Goal: Navigation & Orientation: Find specific page/section

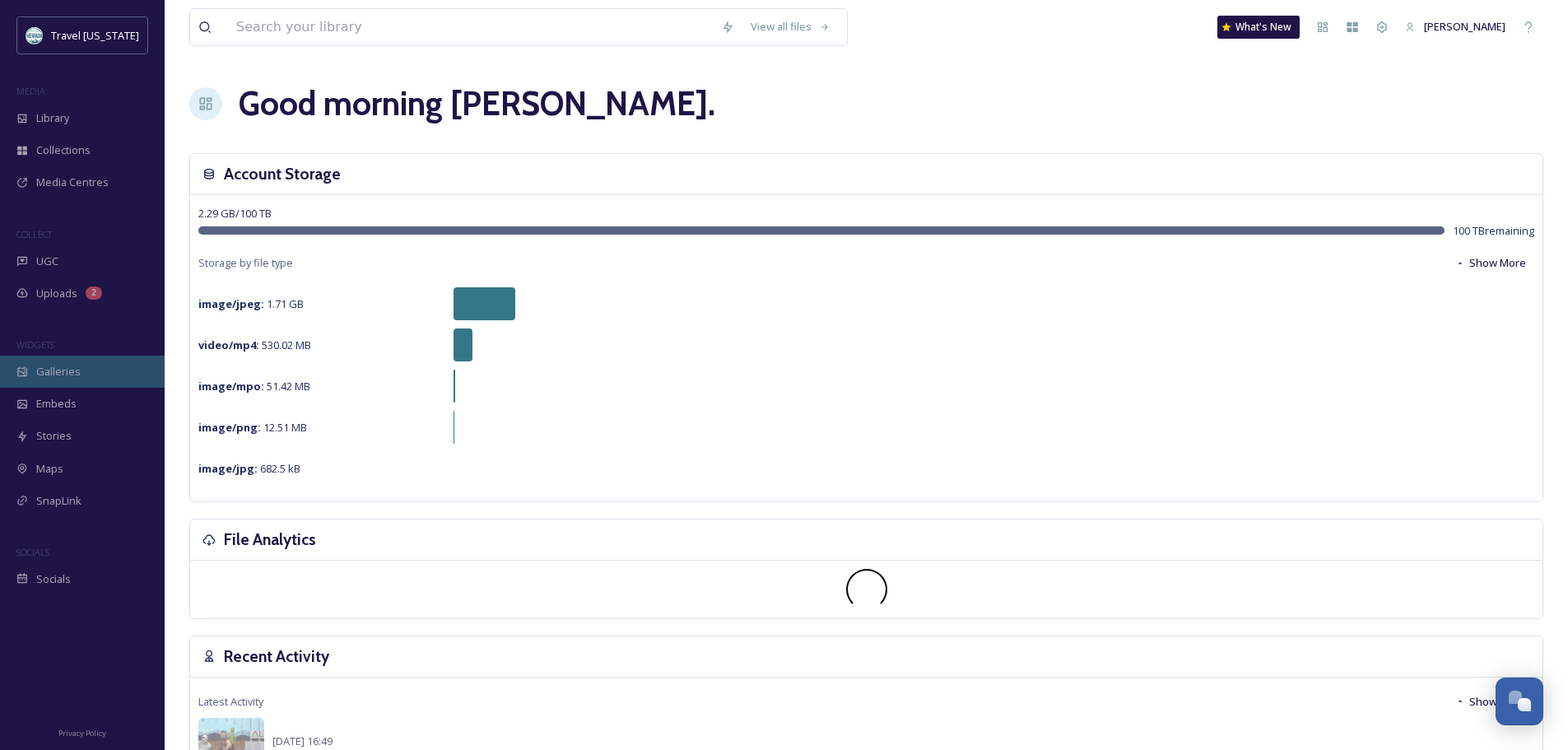
click at [89, 369] on div "Galleries" at bounding box center [82, 371] width 164 height 32
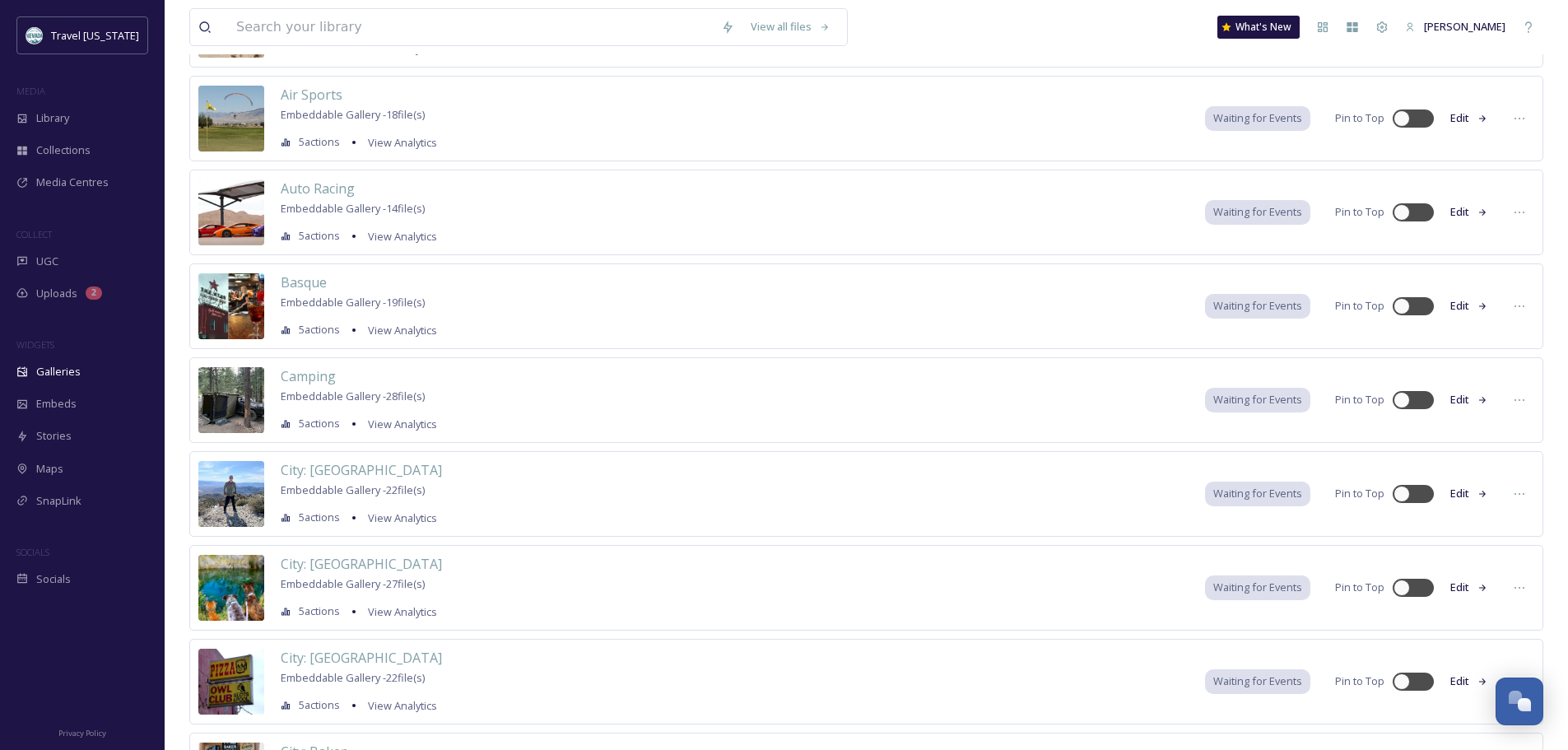
scroll to position [1681, 0]
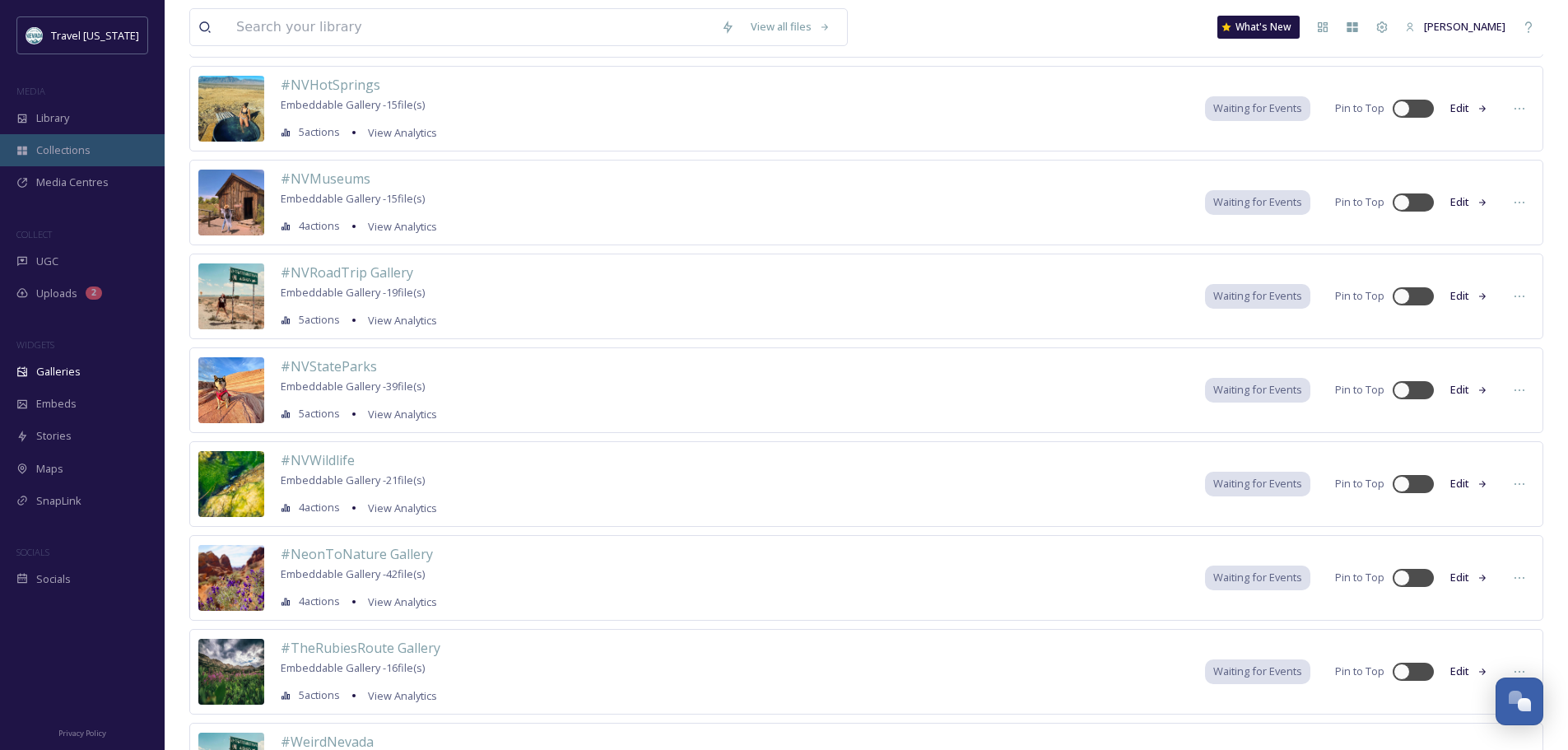
click at [102, 154] on div "Collections" at bounding box center [82, 150] width 164 height 32
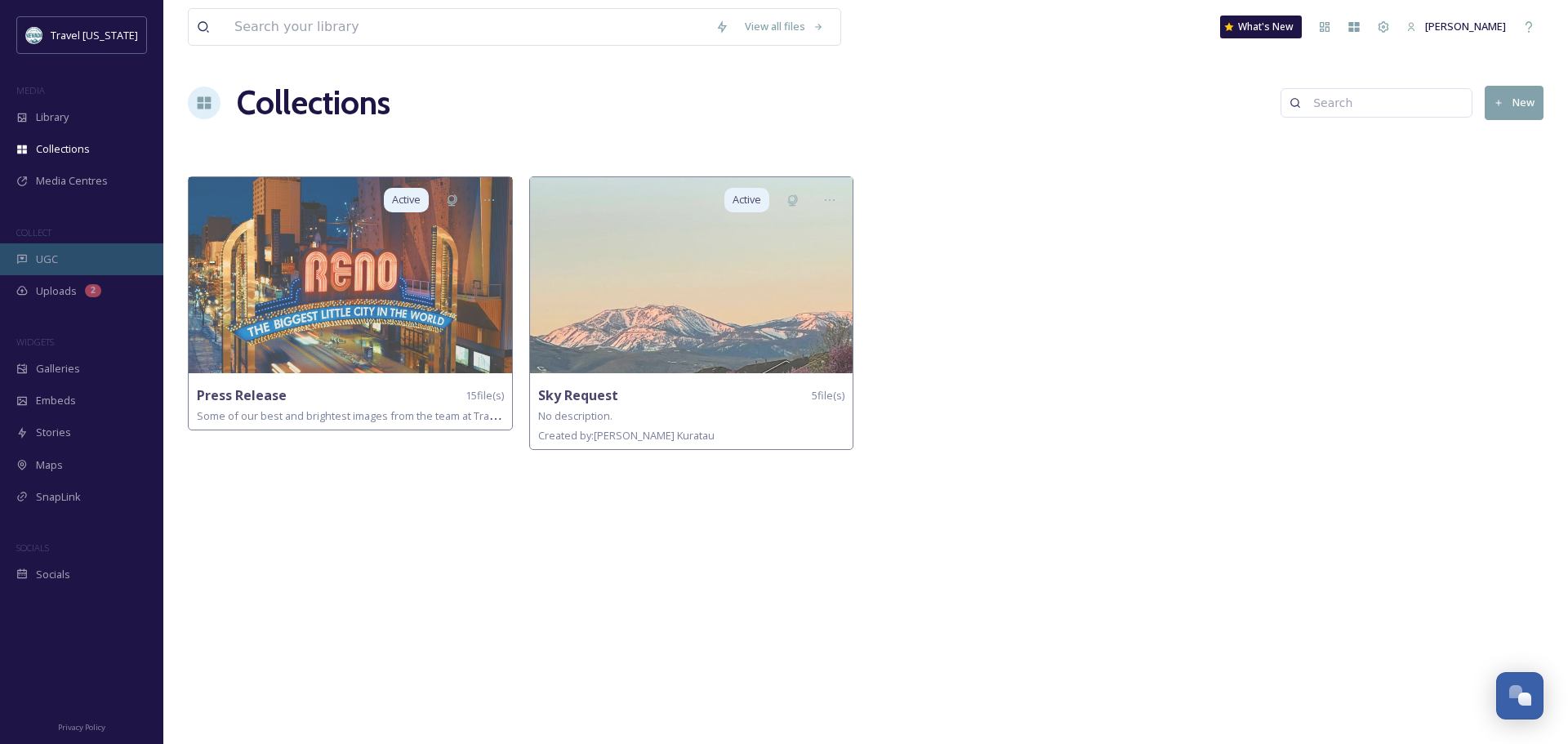
click at [50, 252] on span "UGC" at bounding box center [47, 259] width 22 height 15
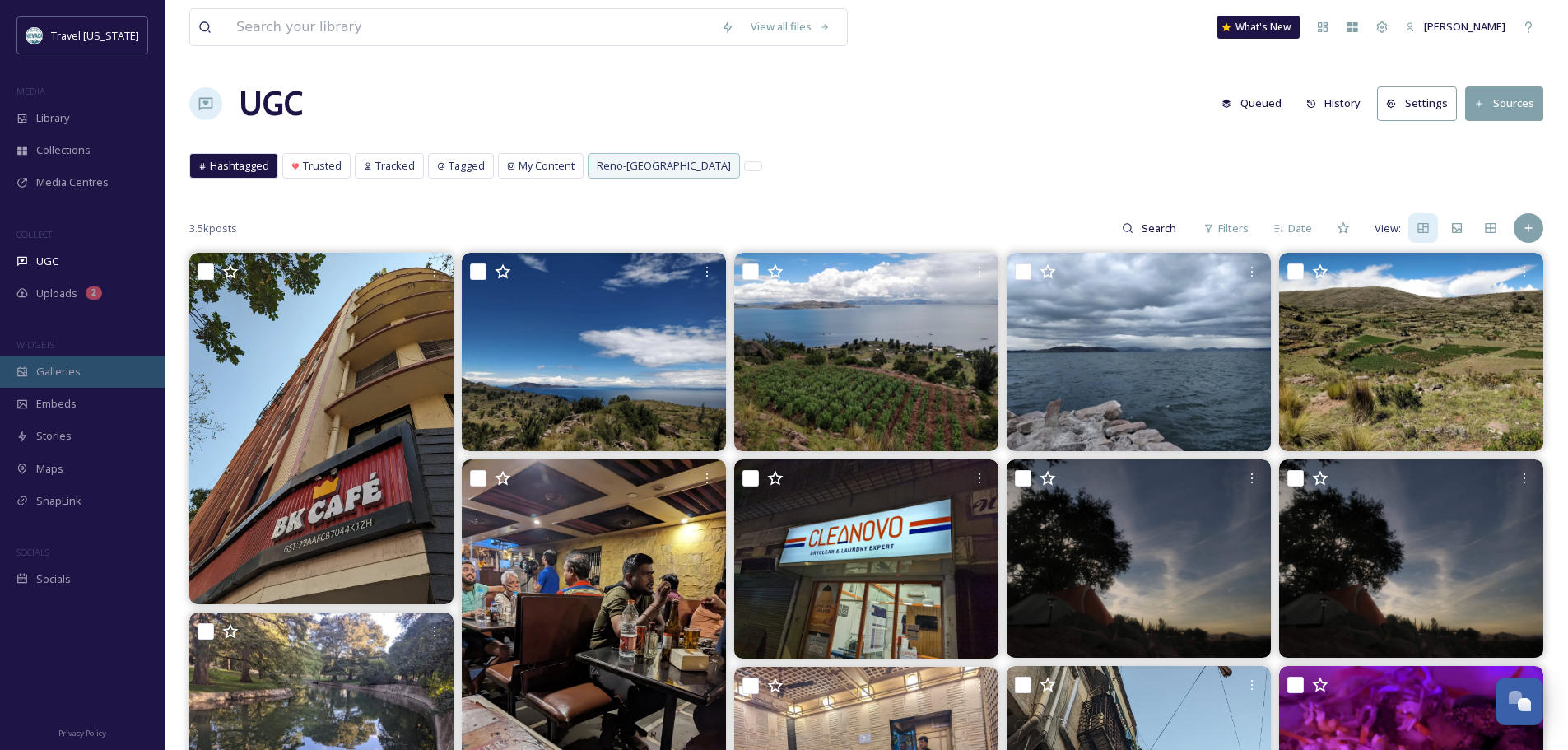
click at [68, 381] on div "Galleries" at bounding box center [82, 371] width 164 height 32
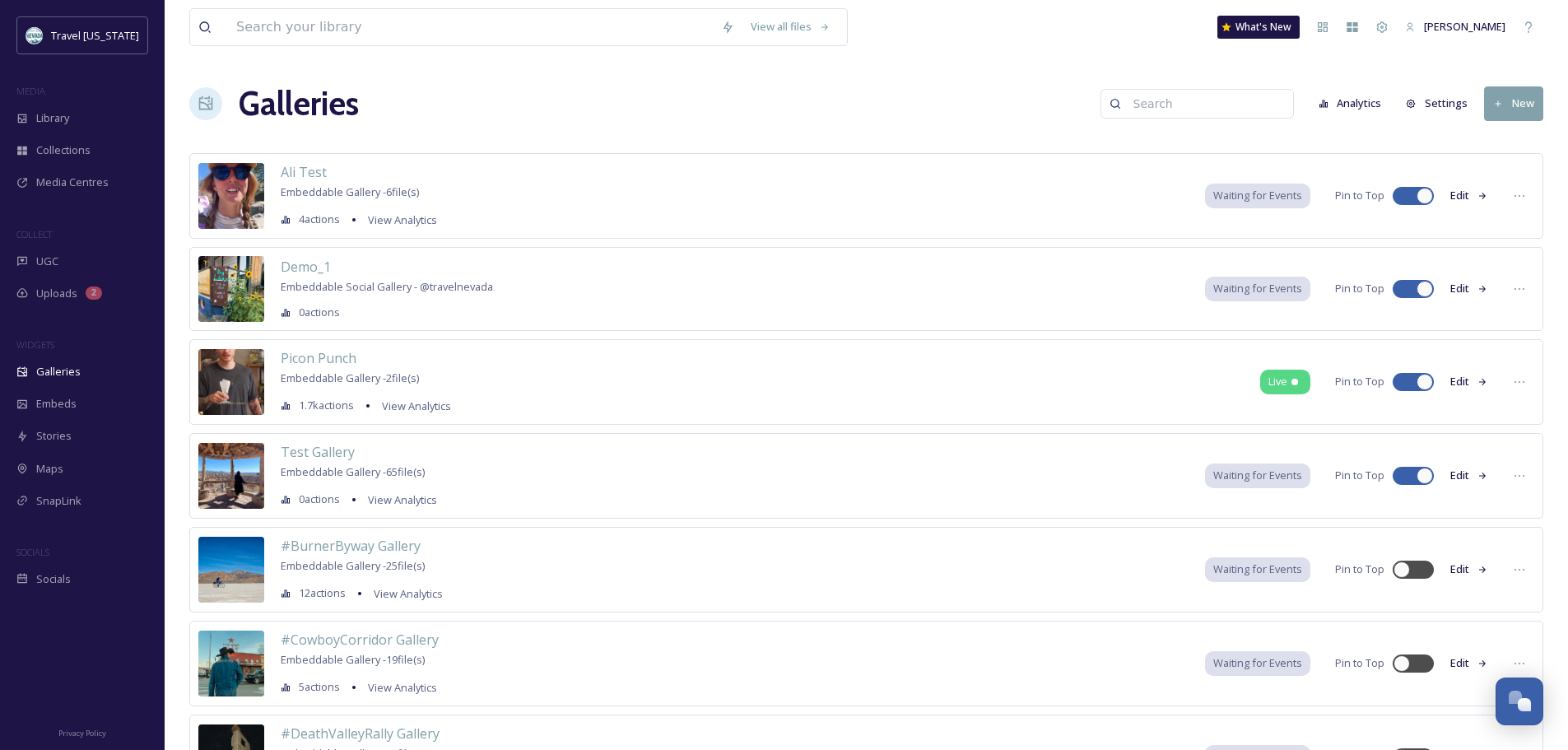
click at [1212, 107] on input at bounding box center [1204, 103] width 159 height 33
type input "g"
click at [1461, 477] on button "Edit" at bounding box center [1469, 475] width 54 height 32
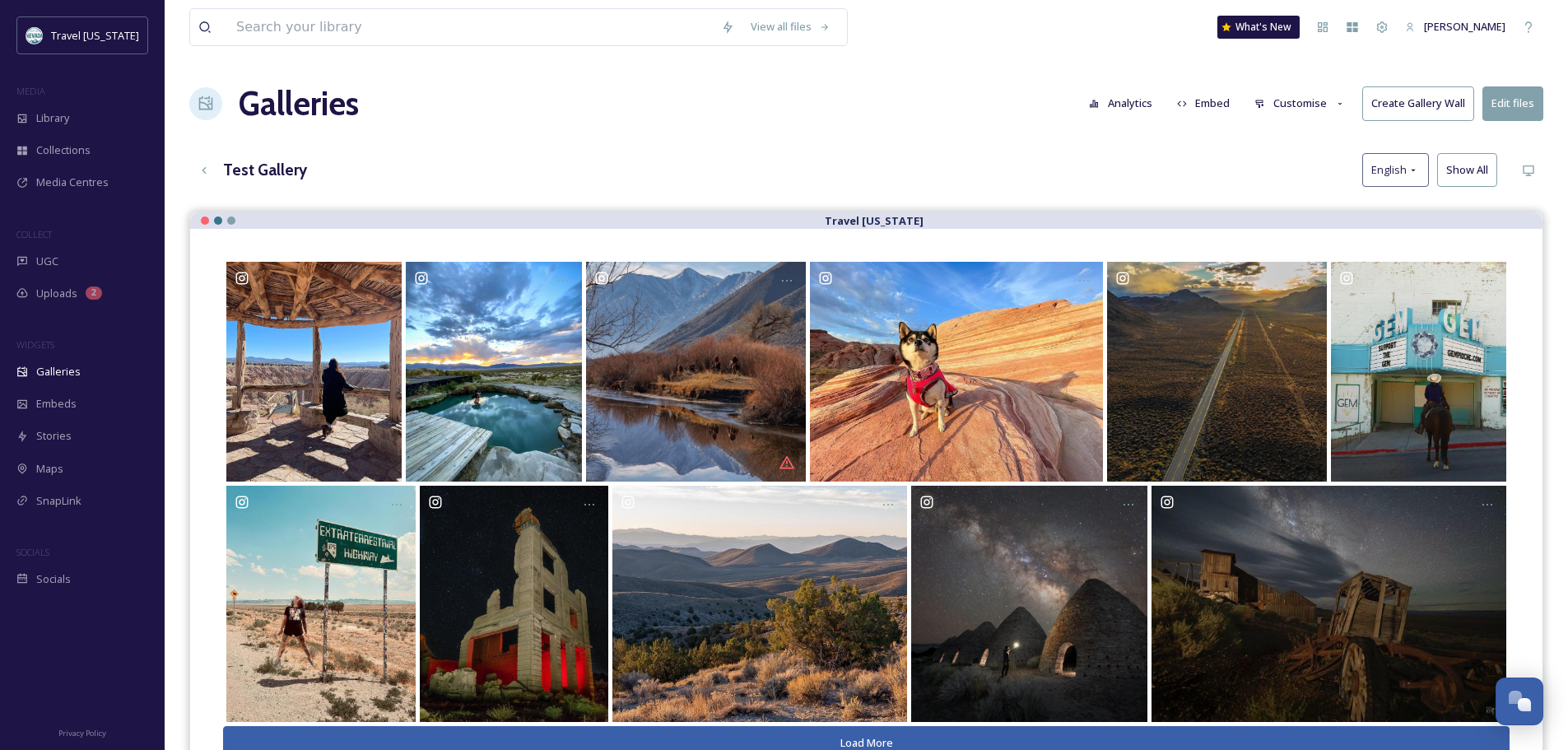
click at [1515, 103] on button "Edit files" at bounding box center [1513, 103] width 61 height 34
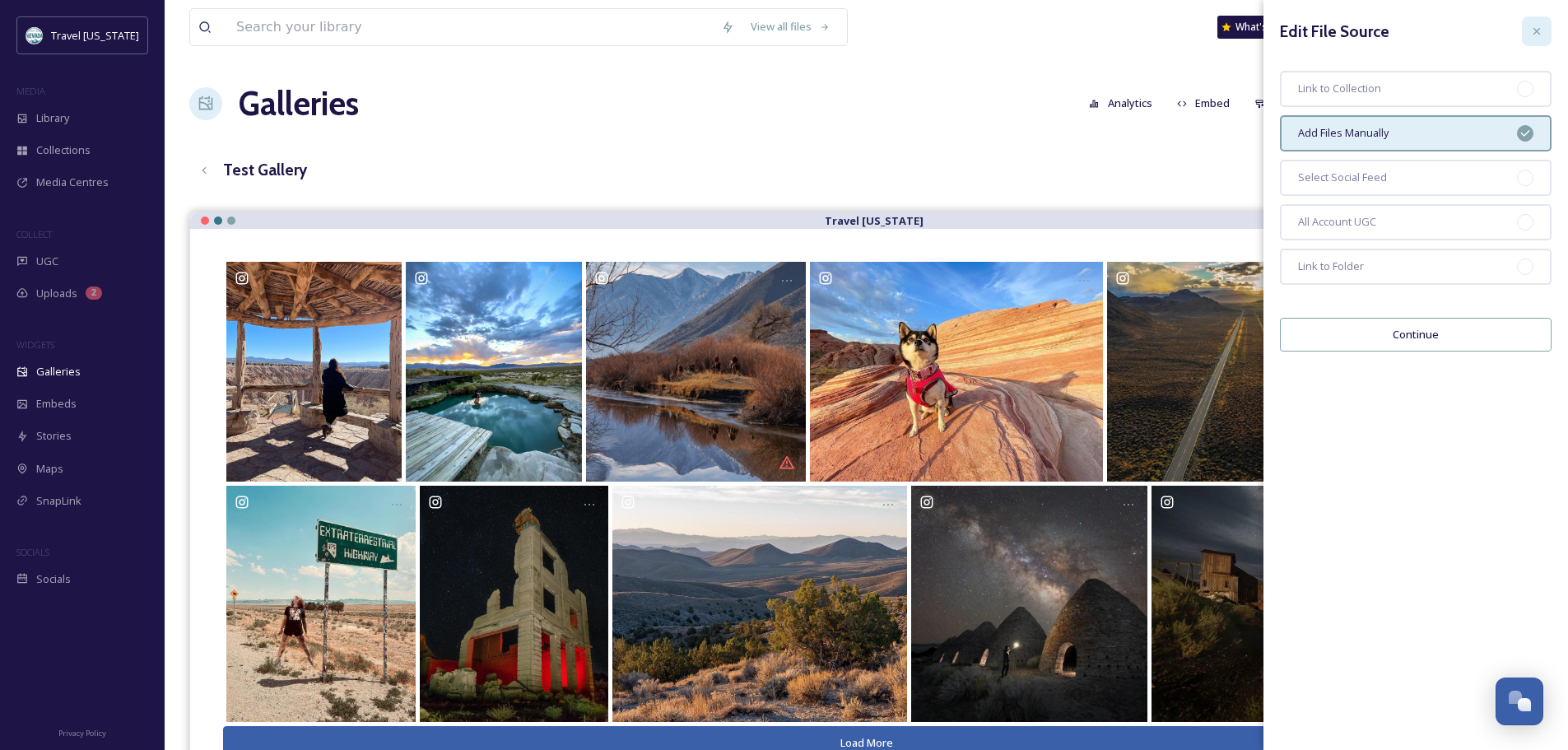
click at [1537, 34] on icon at bounding box center [1537, 31] width 14 height 14
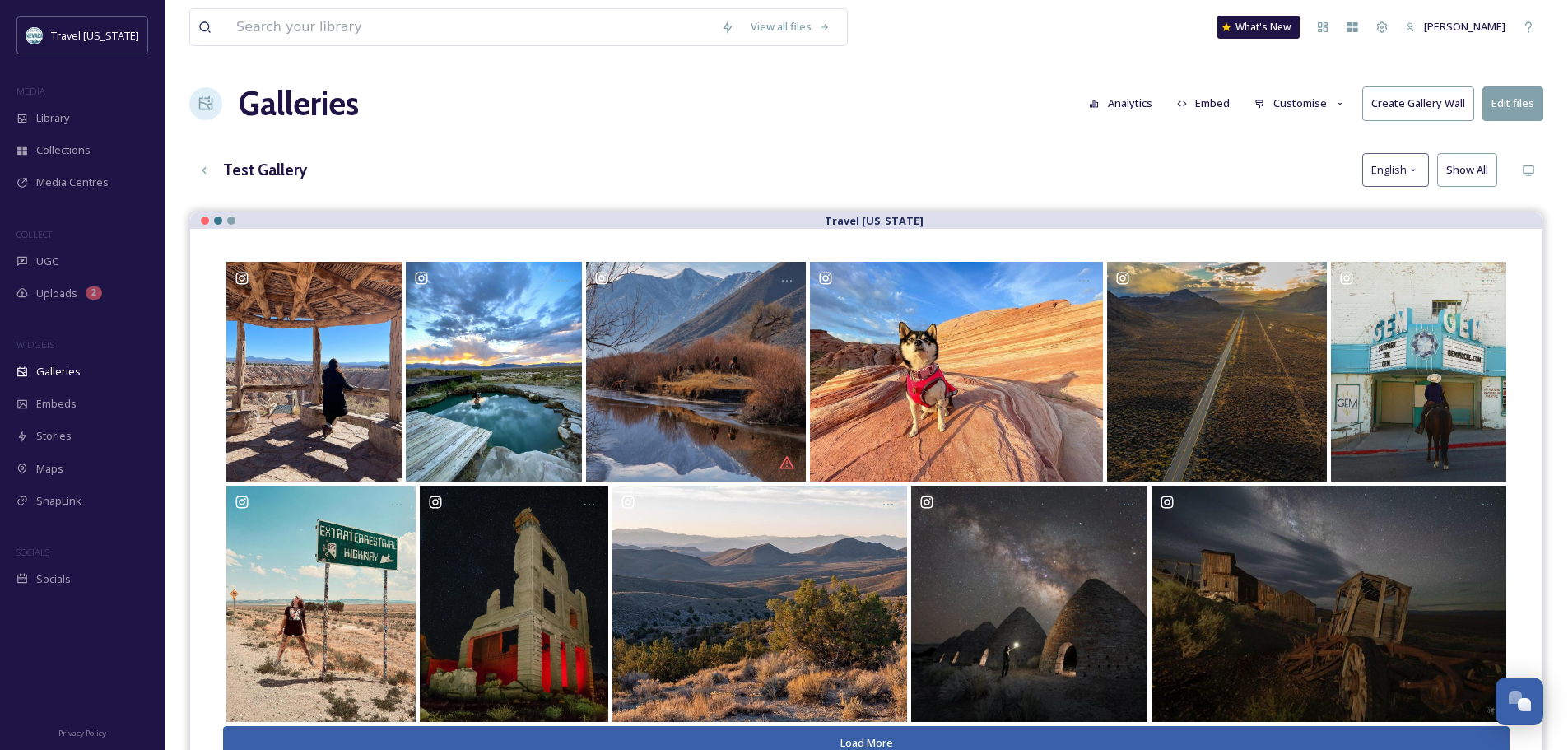
click at [253, 180] on h3 "Test Gallery" at bounding box center [264, 169] width 84 height 24
click at [250, 175] on h3 "Test Gallery" at bounding box center [264, 169] width 84 height 24
click at [210, 165] on icon at bounding box center [204, 170] width 14 height 14
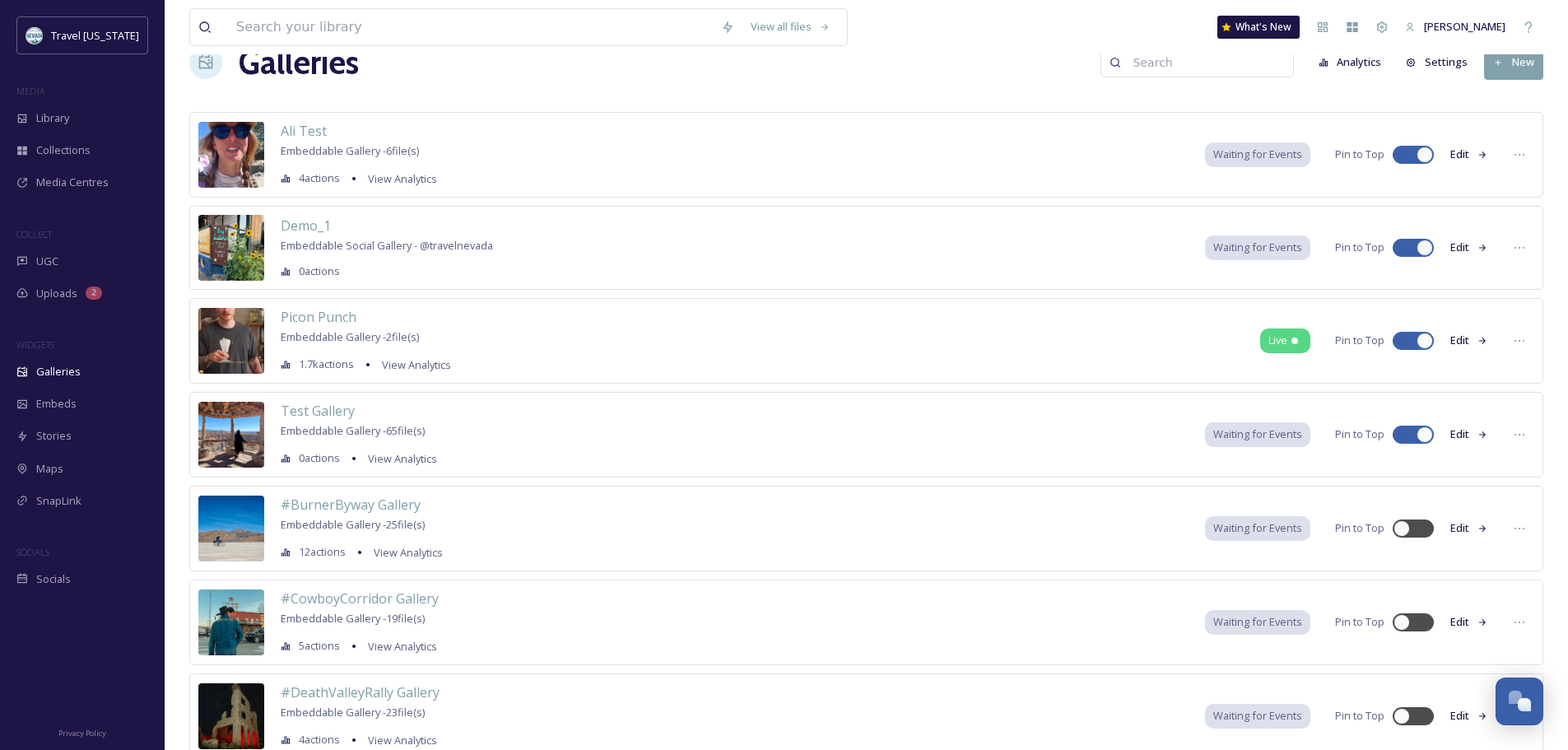
scroll to position [164, 0]
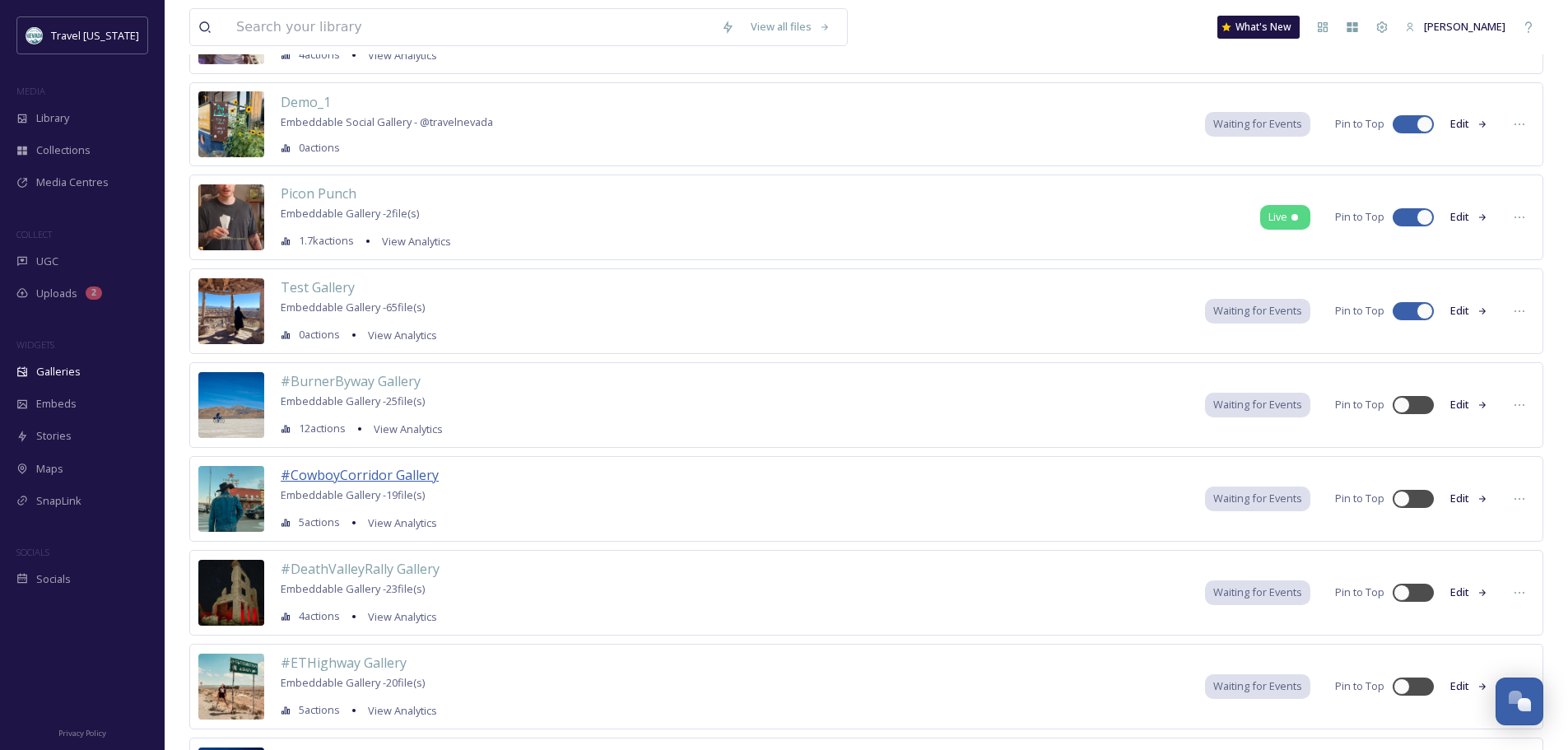
click at [383, 469] on span "#CowboyCorridor Gallery" at bounding box center [359, 475] width 158 height 18
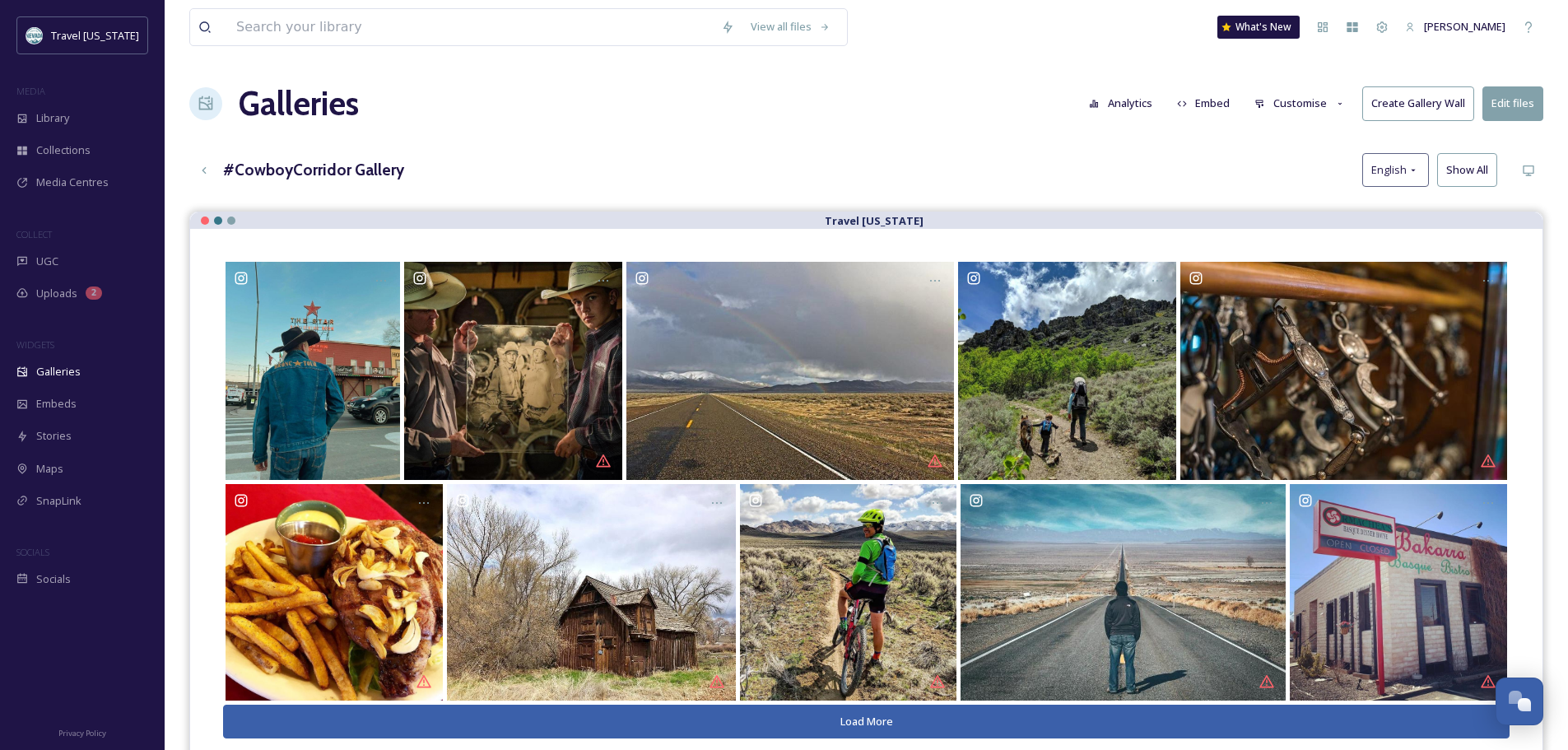
click at [1512, 117] on button "Edit files" at bounding box center [1513, 103] width 61 height 34
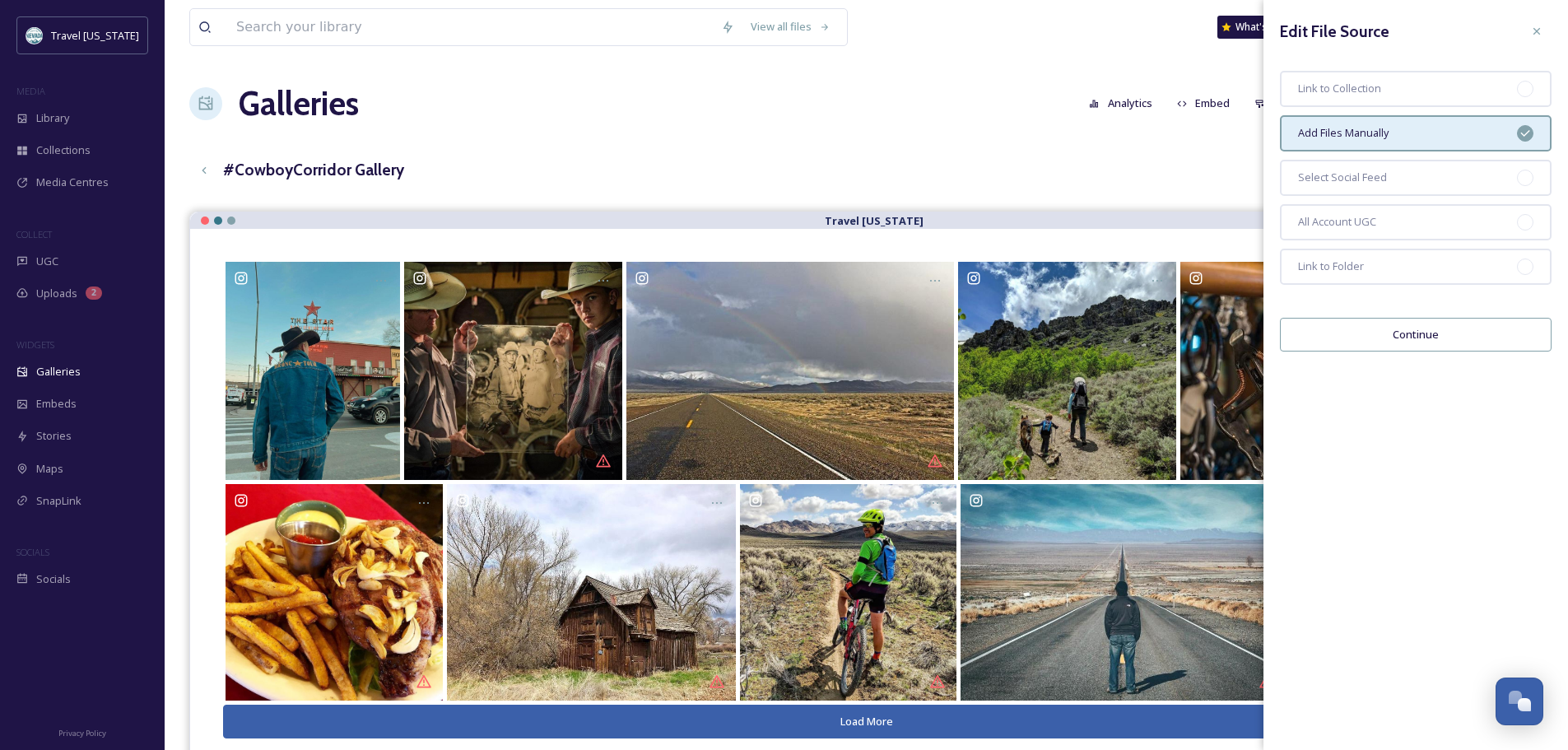
click at [917, 131] on div "View all files What's New [PERSON_NAME] Galleries Analytics Embed Customise Cre…" at bounding box center [866, 492] width 1404 height 986
